Goal: Navigation & Orientation: Find specific page/section

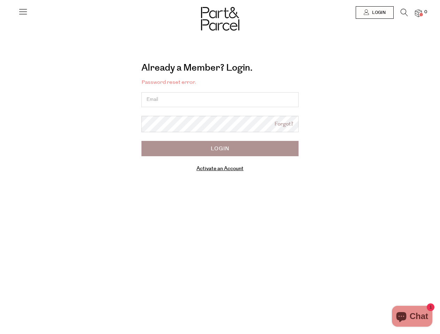
click at [23, 14] on icon at bounding box center [23, 12] width 10 height 10
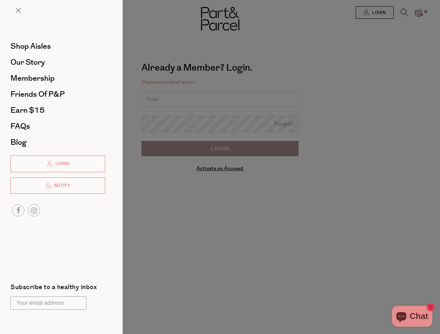
click at [374, 13] on div at bounding box center [220, 167] width 440 height 334
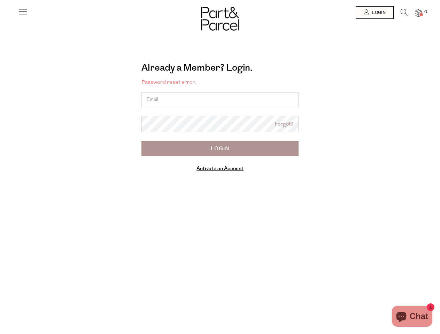
click at [404, 14] on icon at bounding box center [403, 13] width 7 height 8
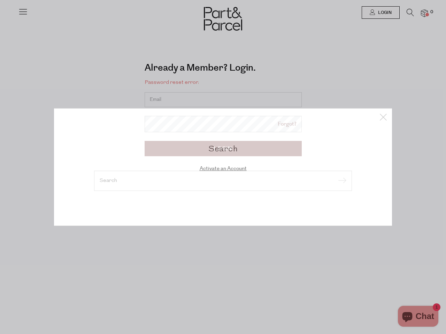
click at [418, 13] on div "Search" at bounding box center [222, 167] width 407 height 334
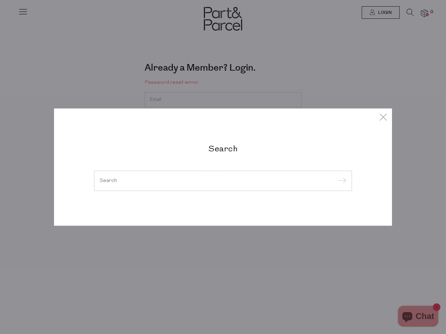
click at [0, 167] on div "Search" at bounding box center [223, 167] width 446 height 334
click at [0, 17] on div "Search" at bounding box center [223, 167] width 446 height 334
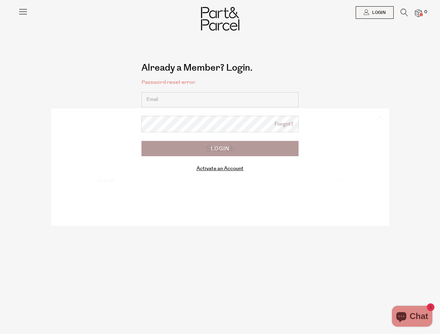
click at [0, 88] on body "Ready to stock up? Close No items in your parcel. Loading Join to Save on this …" at bounding box center [220, 227] width 440 height 454
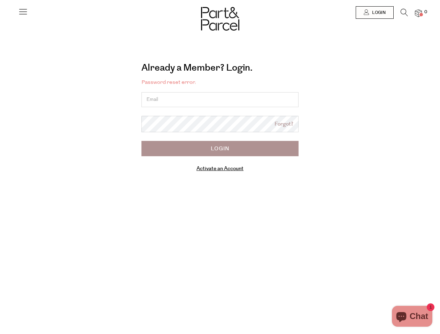
click at [0, 167] on body "Ready to stock up? Close No items in your parcel. Loading Join to Save on this …" at bounding box center [220, 227] width 440 height 454
click at [0, 16] on div at bounding box center [220, 12] width 440 height 25
click at [0, 11] on div at bounding box center [220, 12] width 440 height 25
